Goal: Transaction & Acquisition: Purchase product/service

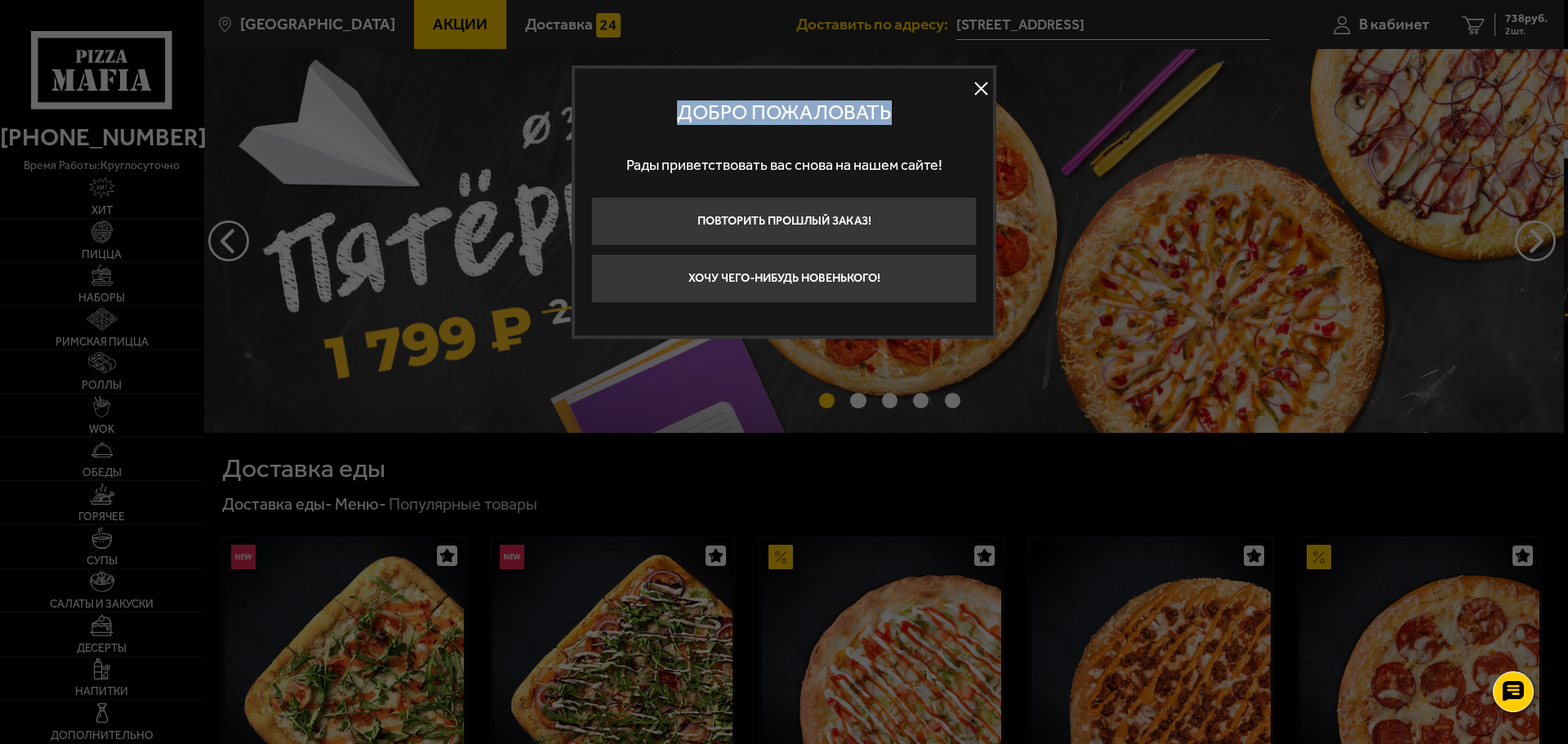
click at [969, 90] on div "Добро пожаловать Рады приветствовать вас снова на нашем сайте! Повторить прошлы…" at bounding box center [784, 194] width 386 height 218
click at [981, 88] on button at bounding box center [980, 88] width 25 height 25
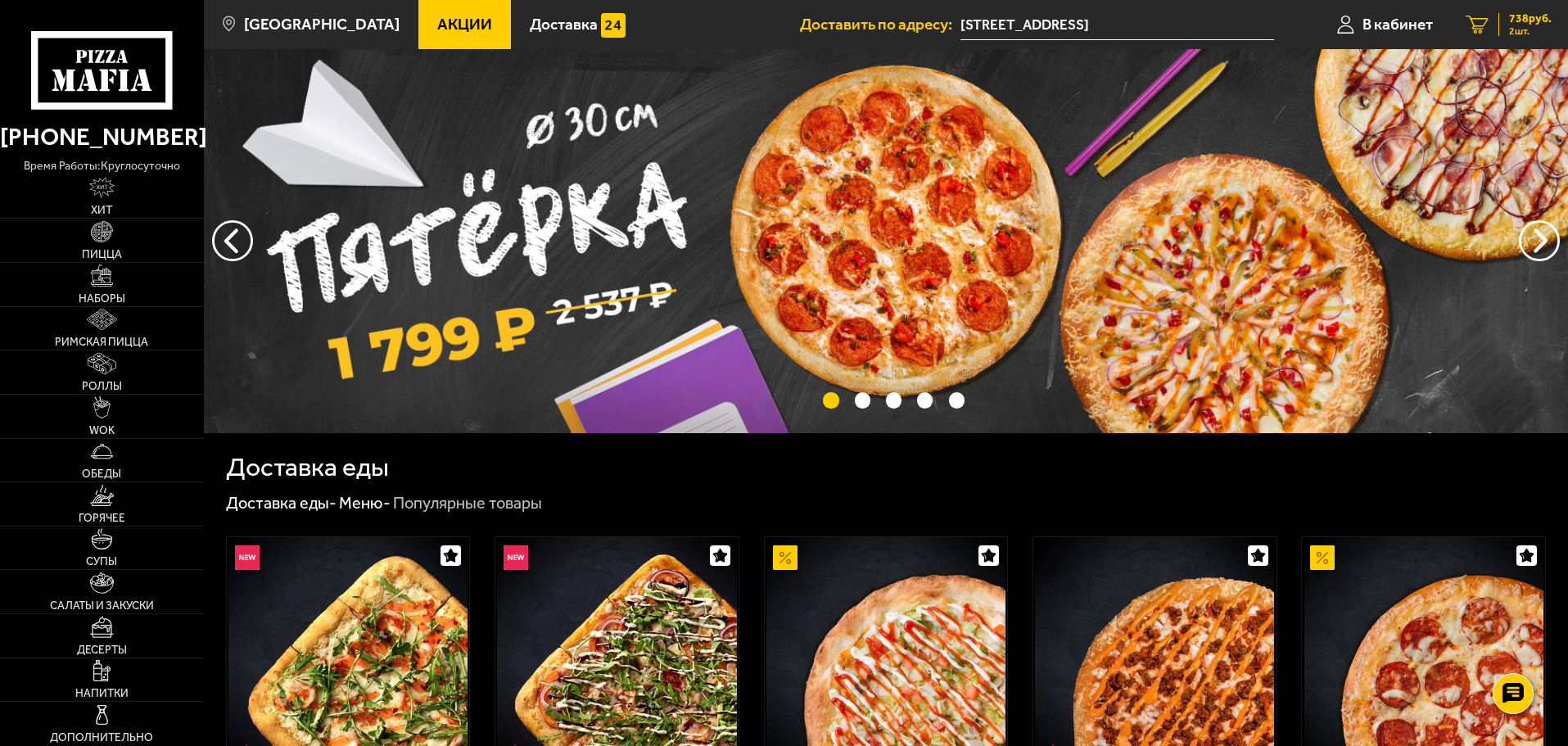
click at [1518, 23] on span "738 руб." at bounding box center [1530, 18] width 43 height 12
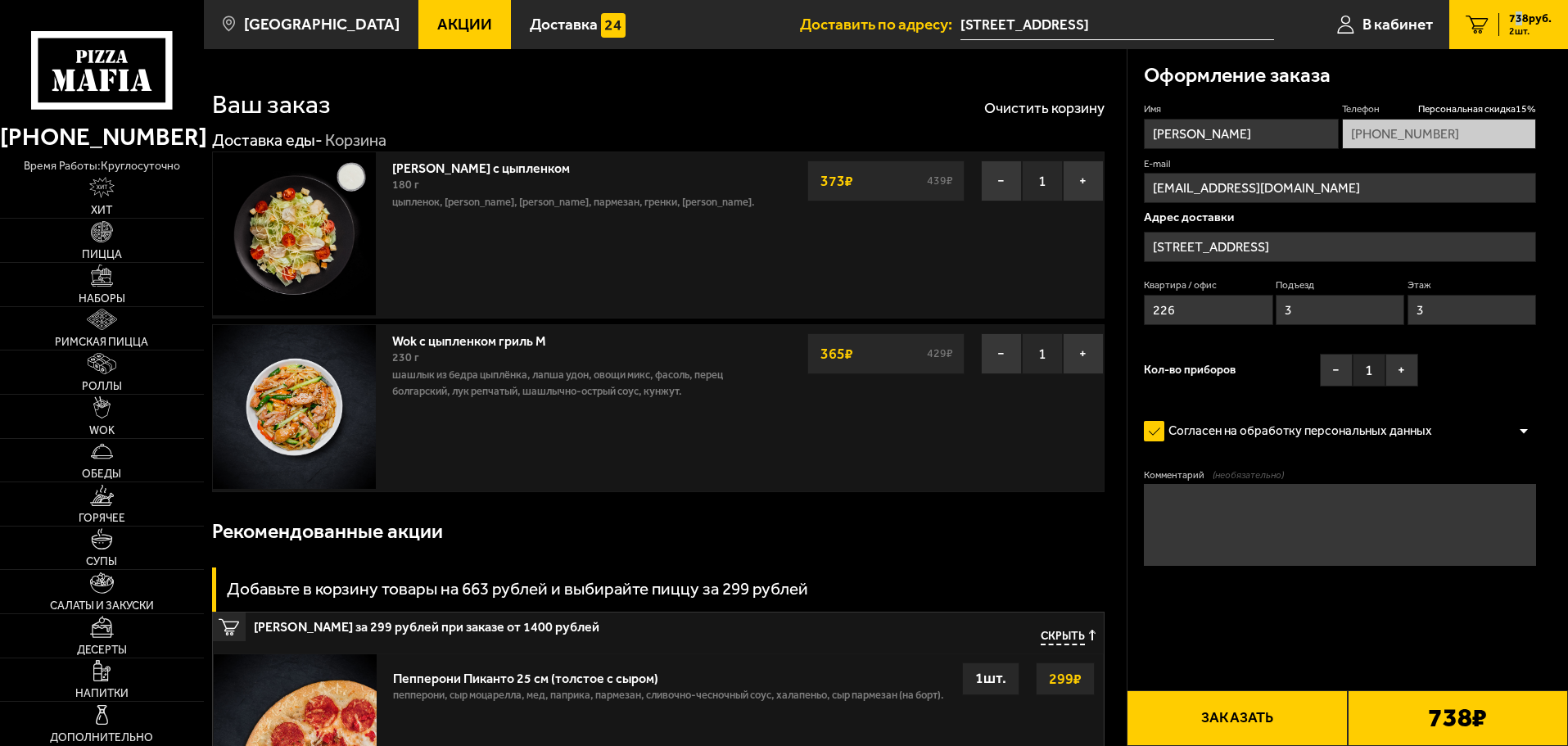
click at [1208, 720] on button "Заказать" at bounding box center [1237, 718] width 221 height 56
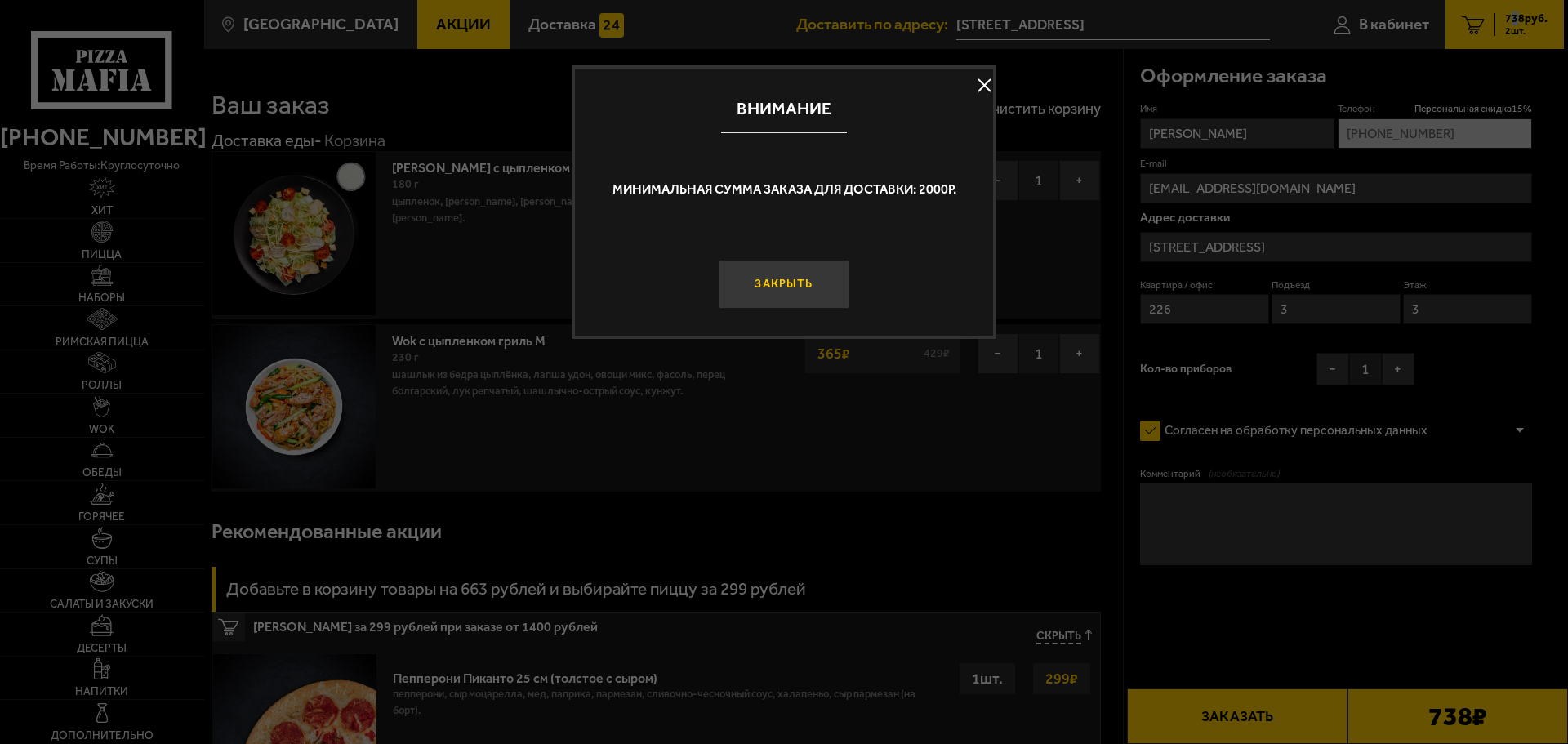
click at [801, 285] on button "Закрыть" at bounding box center [784, 285] width 131 height 49
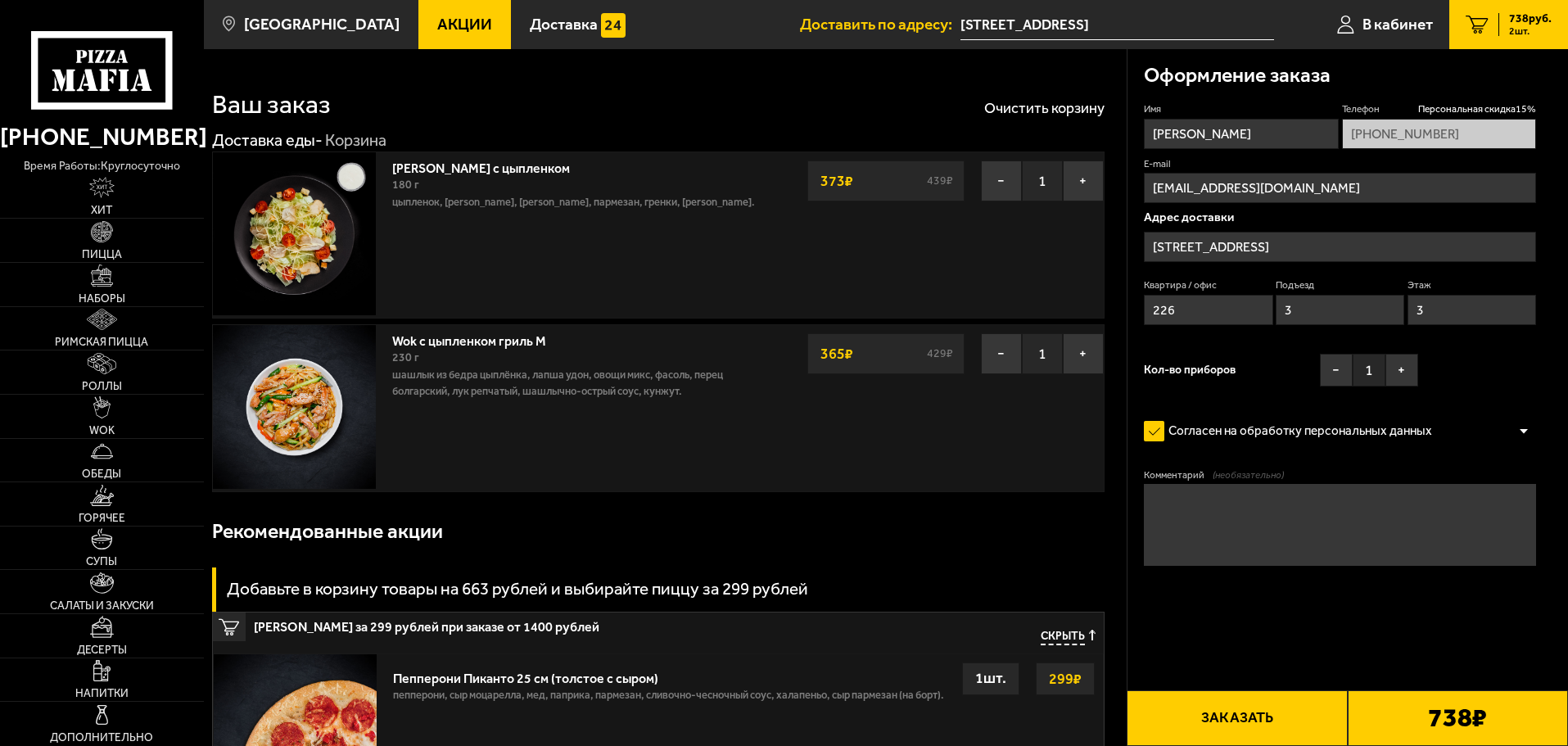
click at [1316, 242] on input "[STREET_ADDRESS]" at bounding box center [1340, 246] width 392 height 30
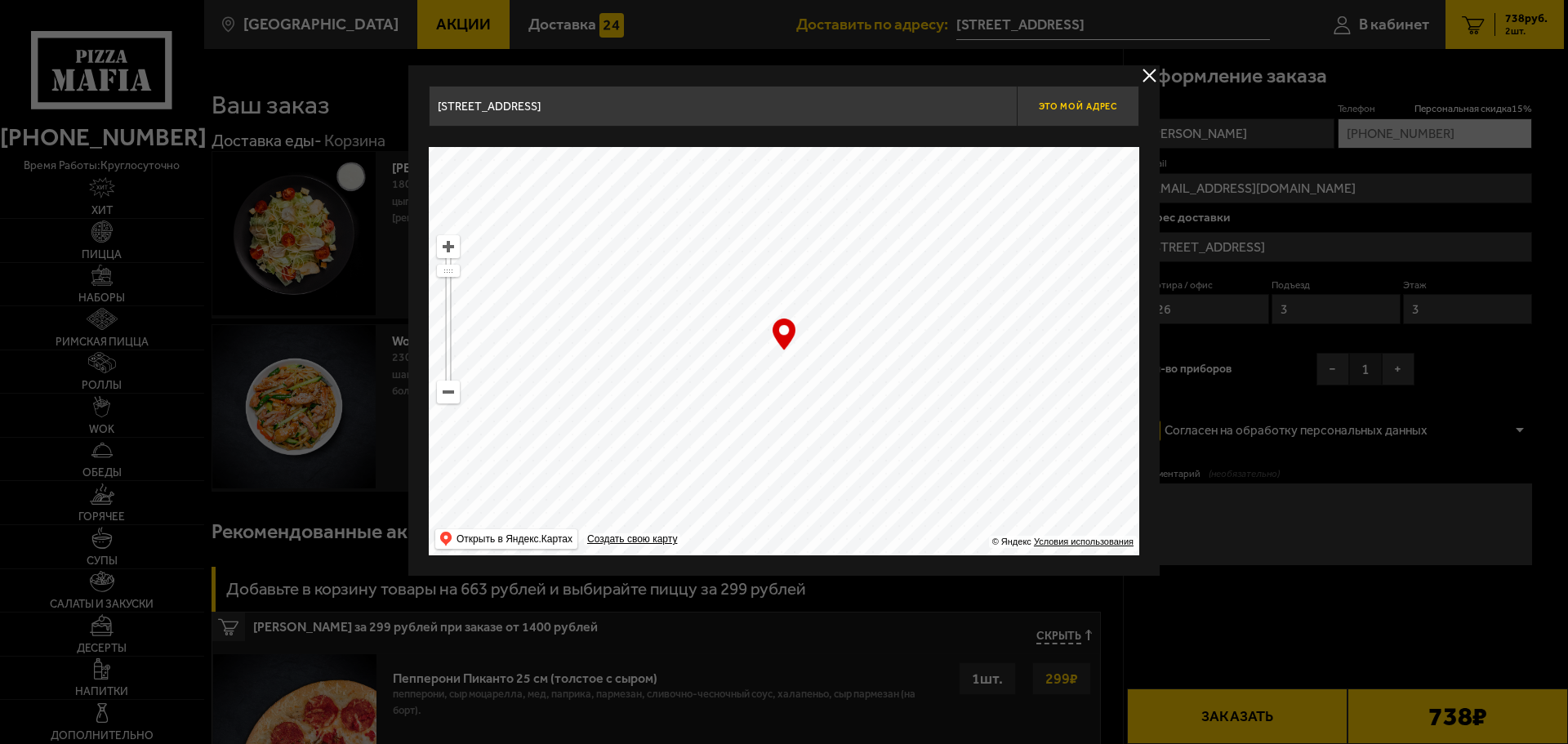
click at [1055, 104] on span "Это мой адрес" at bounding box center [1078, 106] width 78 height 11
click at [1153, 78] on button "delivery type" at bounding box center [1150, 75] width 20 height 20
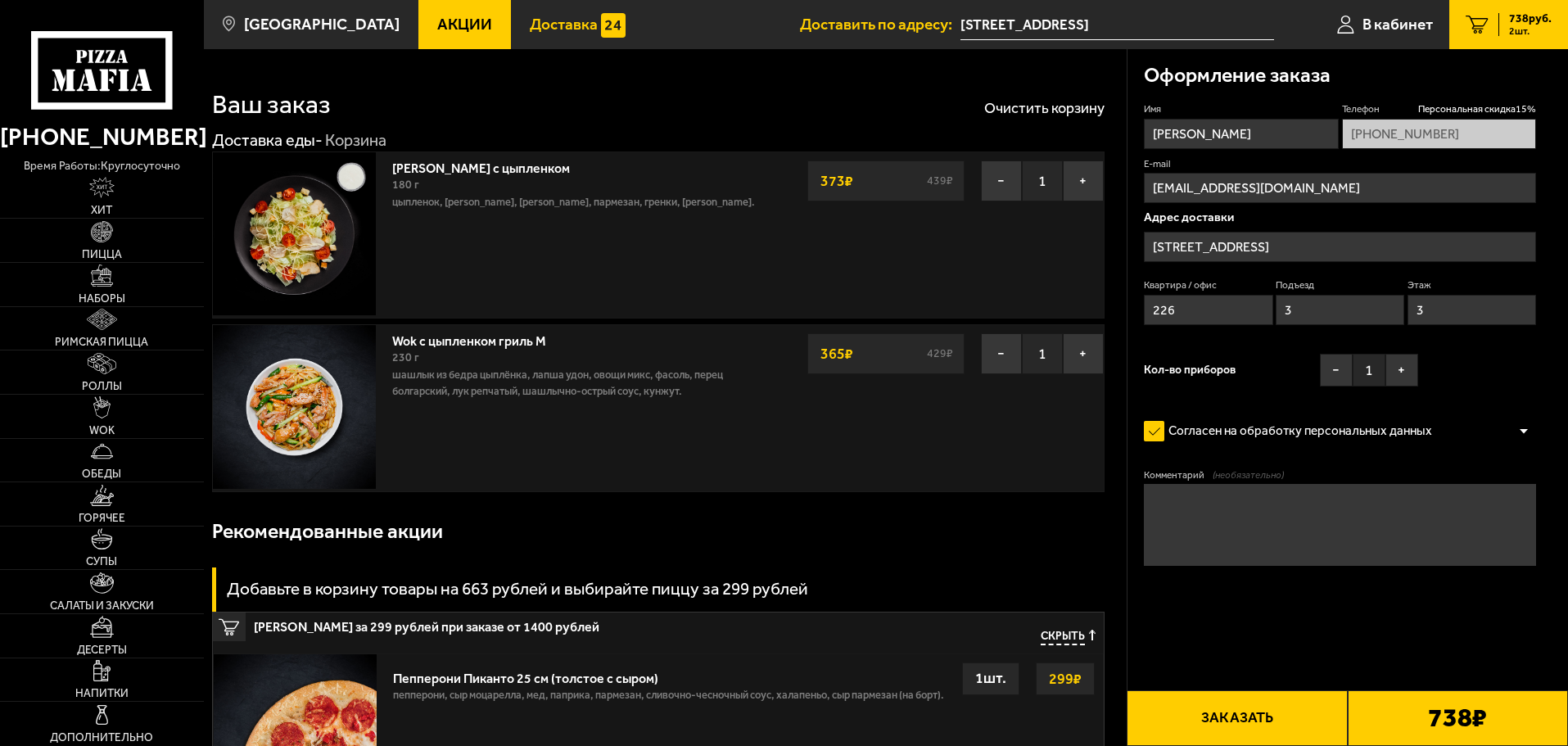
click at [552, 21] on span "Доставка" at bounding box center [563, 24] width 68 height 16
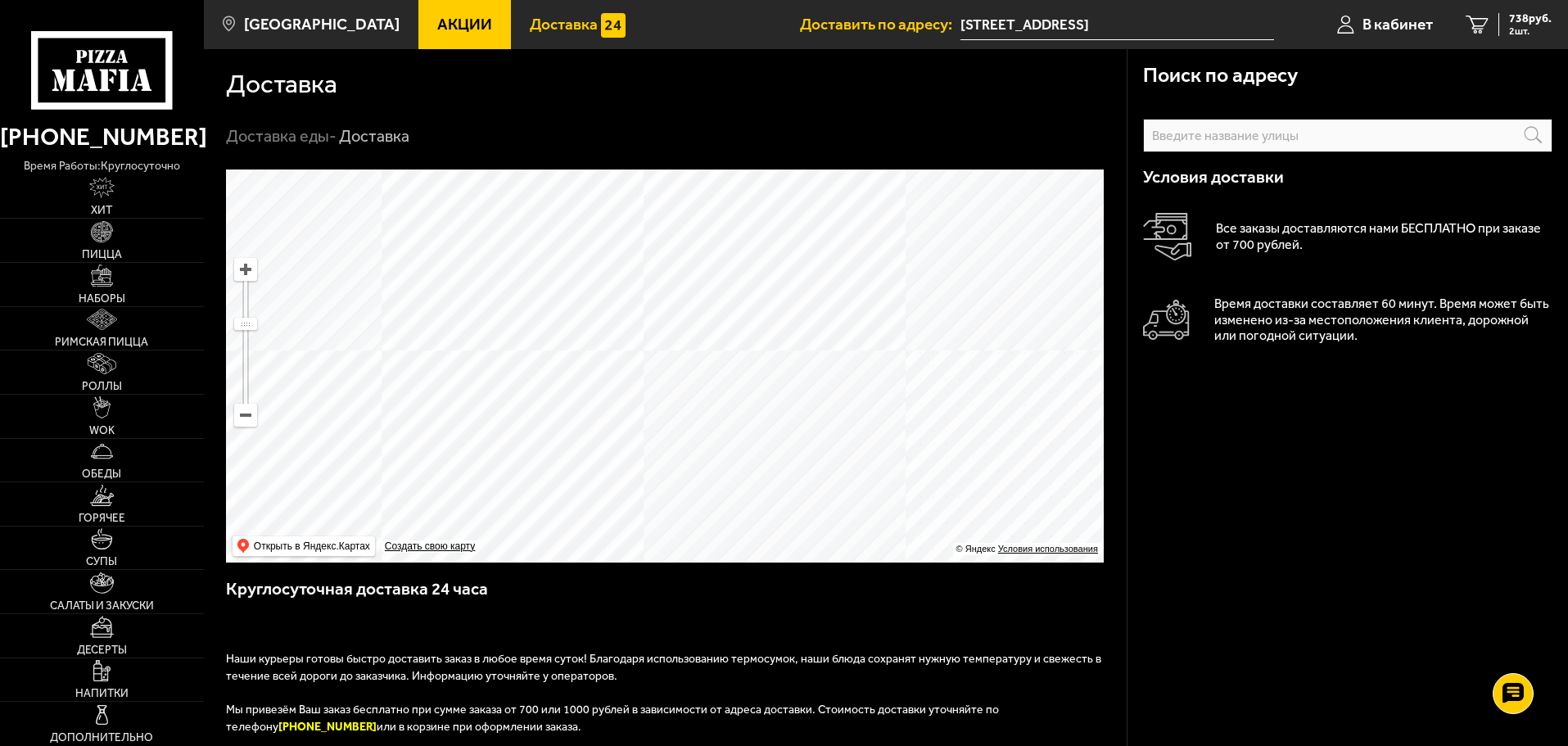
drag, startPoint x: 750, startPoint y: 466, endPoint x: 676, endPoint y: 382, distance: 111.9
click at [676, 382] on ymaps at bounding box center [665, 366] width 878 height 393
click at [685, 450] on ymaps at bounding box center [665, 366] width 878 height 393
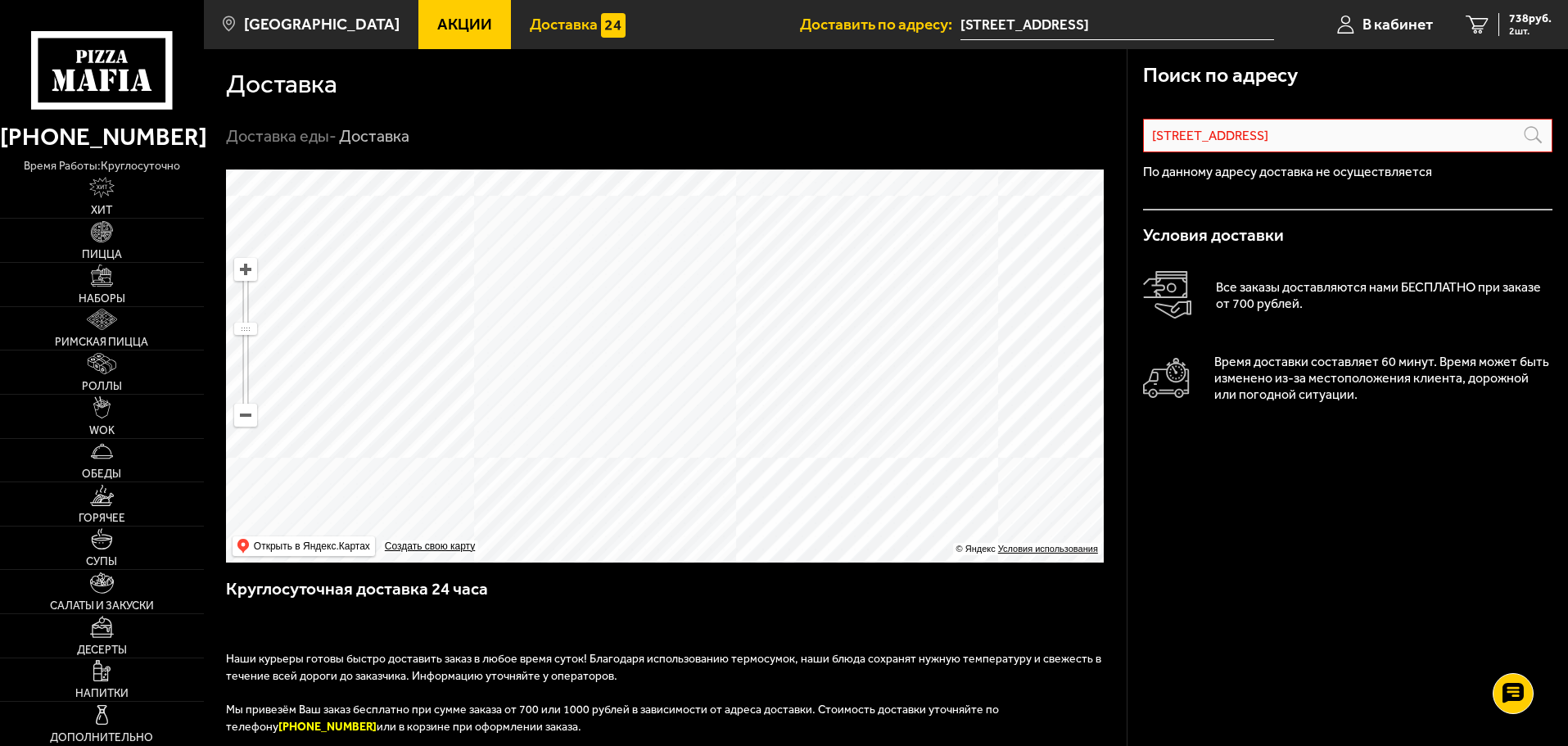
drag, startPoint x: 383, startPoint y: 280, endPoint x: 749, endPoint y: 418, distance: 391.2
click at [750, 433] on ymaps at bounding box center [665, 366] width 878 height 393
drag, startPoint x: 465, startPoint y: 246, endPoint x: 591, endPoint y: 447, distance: 237.2
click at [591, 447] on ymaps at bounding box center [665, 366] width 878 height 393
click at [551, 415] on ymaps at bounding box center [665, 366] width 878 height 393
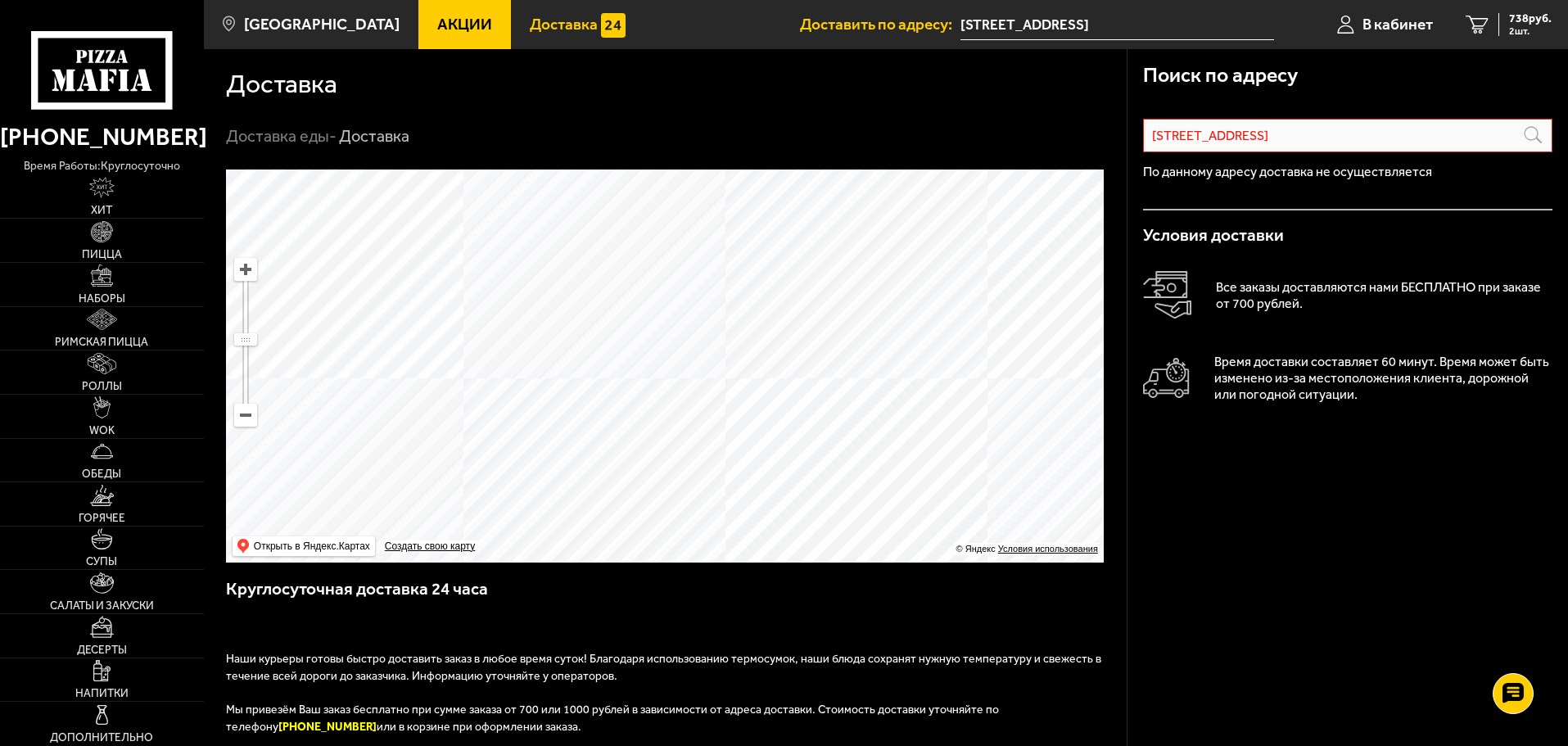
click at [557, 406] on ymaps at bounding box center [665, 366] width 878 height 393
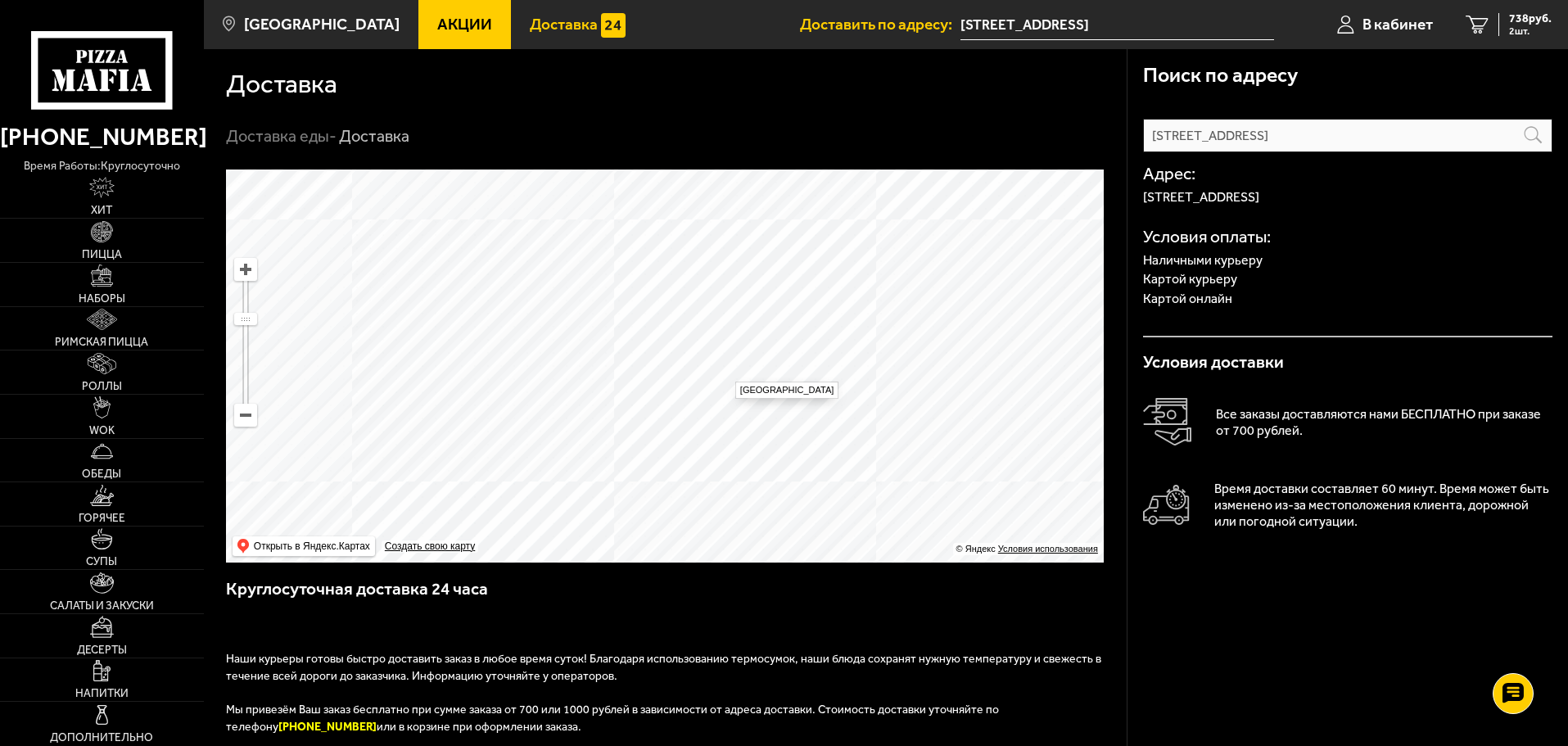
click at [727, 374] on ymaps at bounding box center [665, 366] width 878 height 393
click at [944, 382] on ymaps at bounding box center [665, 366] width 878 height 393
drag, startPoint x: 1000, startPoint y: 412, endPoint x: 585, endPoint y: 208, distance: 462.4
click at [580, 189] on ymaps at bounding box center [665, 366] width 878 height 393
drag, startPoint x: 926, startPoint y: 447, endPoint x: 606, endPoint y: 195, distance: 407.3
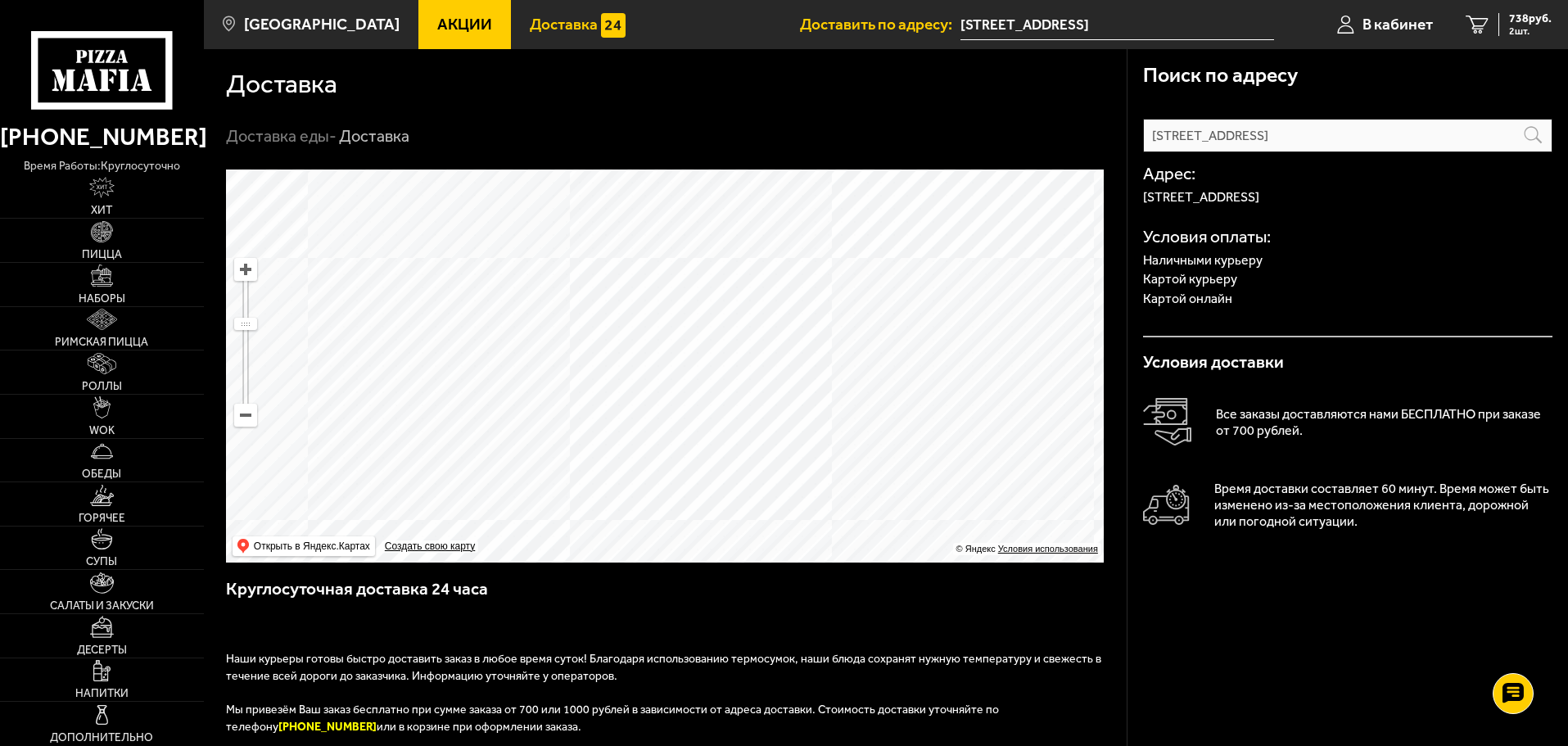
click at [606, 195] on ymaps at bounding box center [665, 366] width 878 height 393
drag, startPoint x: 691, startPoint y: 384, endPoint x: 565, endPoint y: 195, distance: 227.1
click at [566, 195] on ymaps at bounding box center [665, 366] width 878 height 393
drag, startPoint x: 736, startPoint y: 439, endPoint x: 593, endPoint y: 169, distance: 305.5
click at [603, 181] on ymaps at bounding box center [665, 366] width 878 height 393
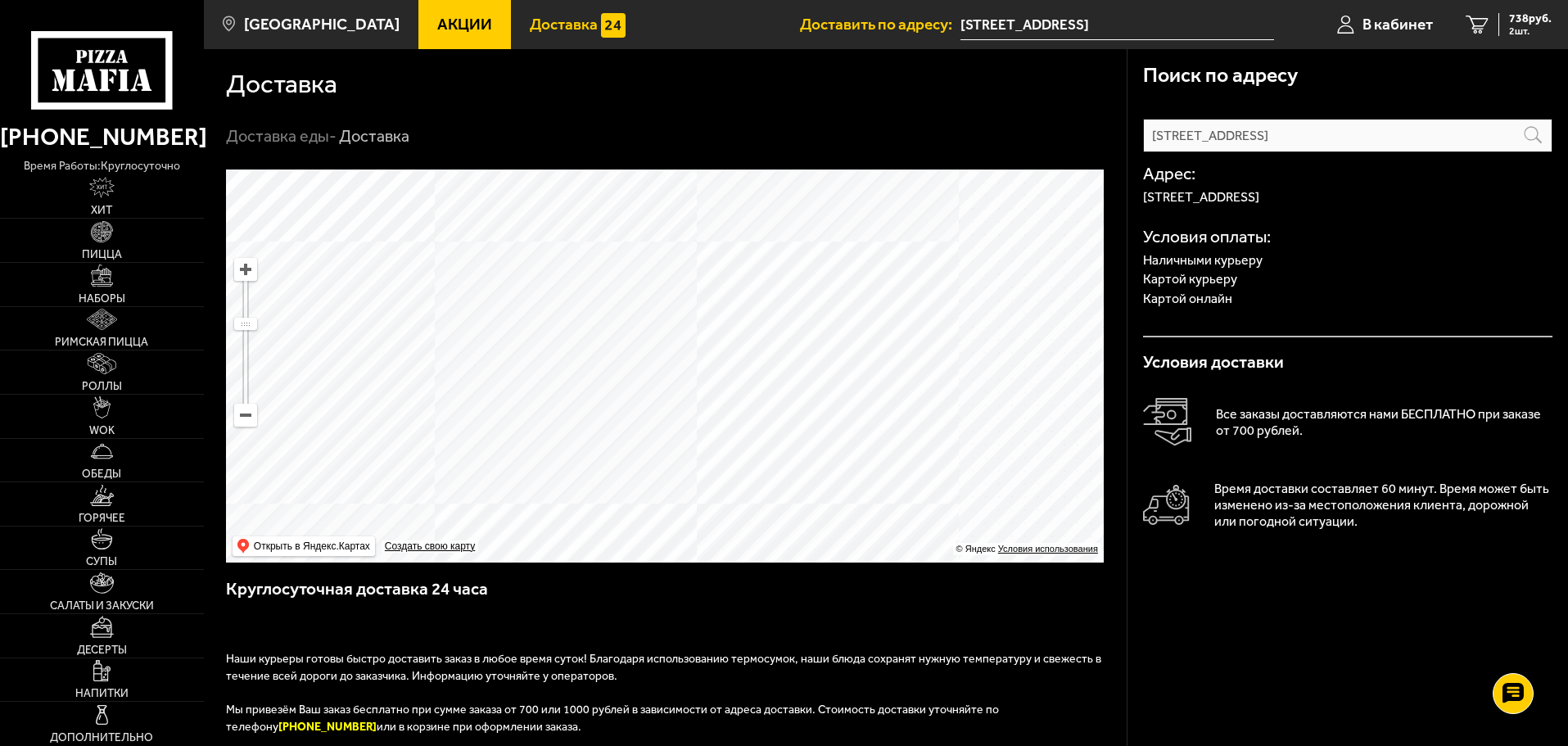
drag, startPoint x: 623, startPoint y: 245, endPoint x: 775, endPoint y: 439, distance: 246.5
click at [770, 438] on ymaps at bounding box center [665, 366] width 878 height 393
drag, startPoint x: 903, startPoint y: 353, endPoint x: 778, endPoint y: 329, distance: 127.3
click at [778, 328] on ymaps at bounding box center [665, 366] width 878 height 393
click at [748, 368] on ymaps at bounding box center [665, 366] width 878 height 393
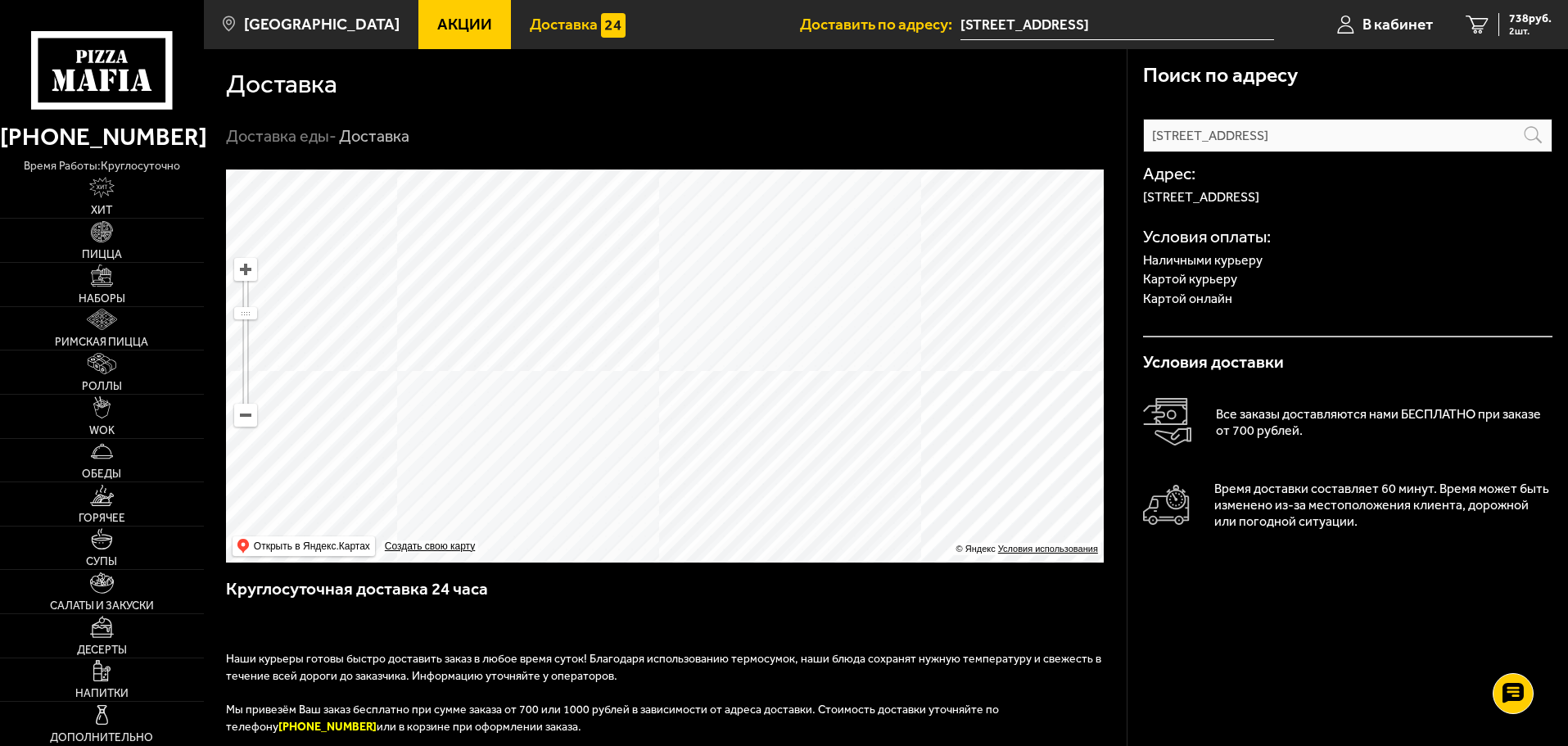
type input "[STREET_ADDRESS]"
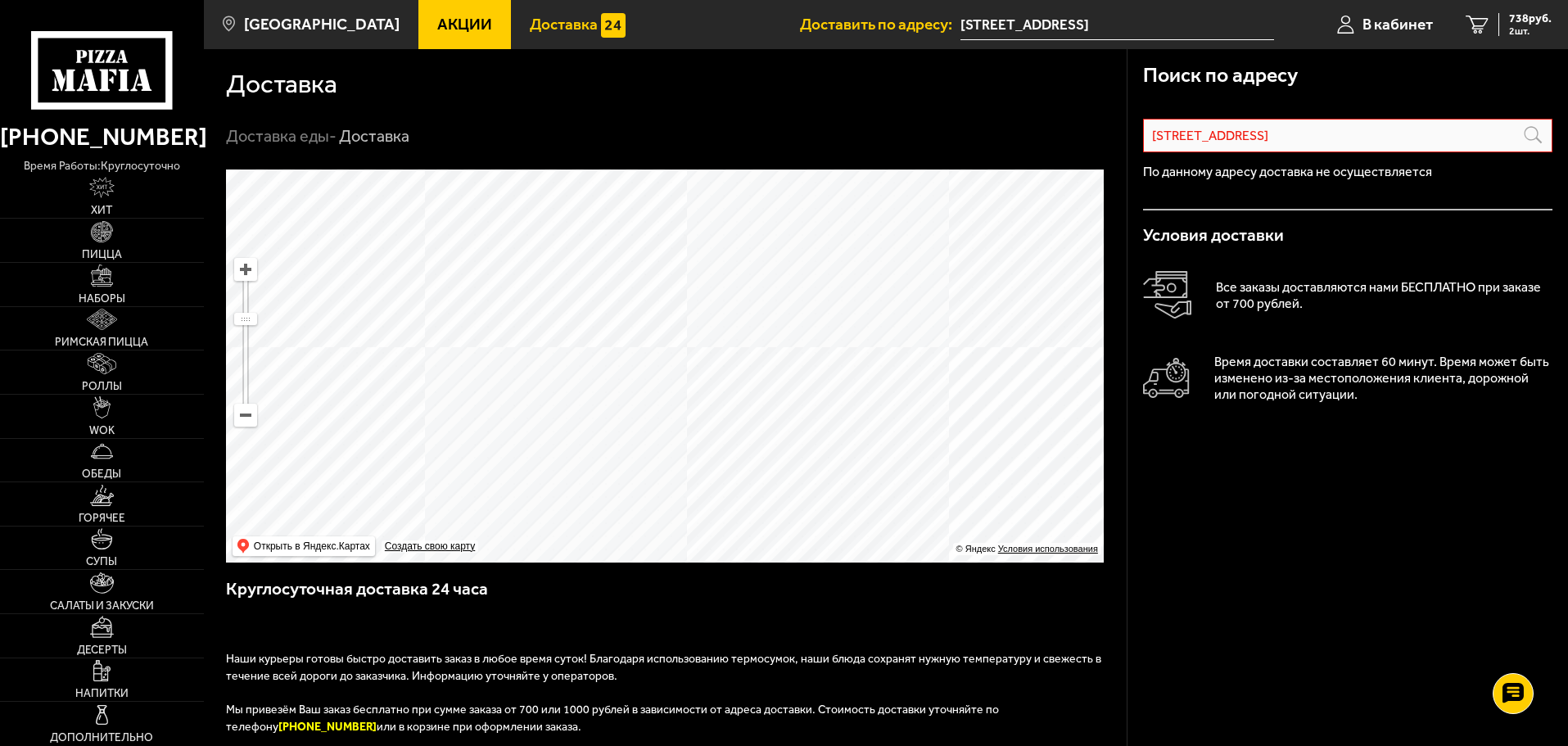
drag, startPoint x: 957, startPoint y: 391, endPoint x: 603, endPoint y: 366, distance: 354.9
click at [603, 366] on ymaps at bounding box center [665, 366] width 878 height 393
